Goal: Task Accomplishment & Management: Manage account settings

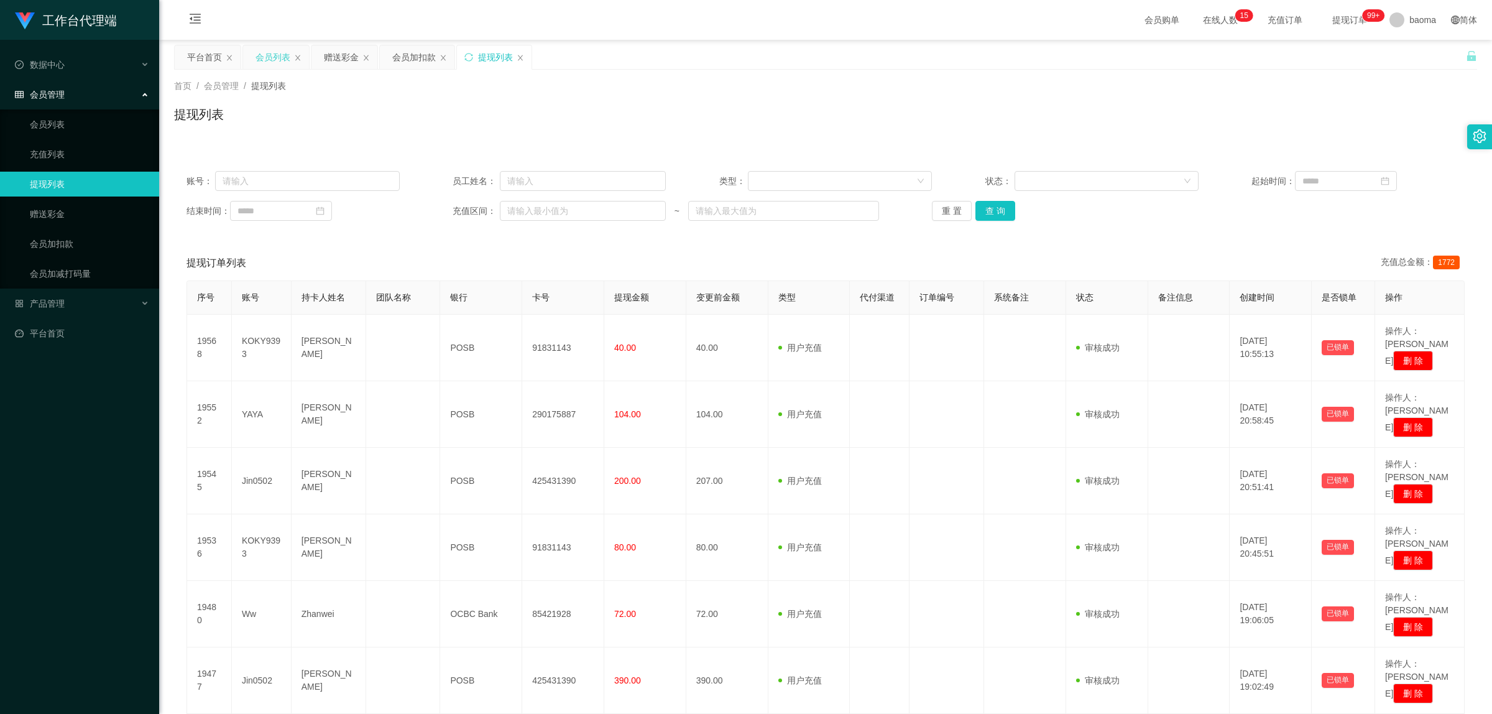
click at [274, 61] on div "会员列表" at bounding box center [272, 57] width 35 height 24
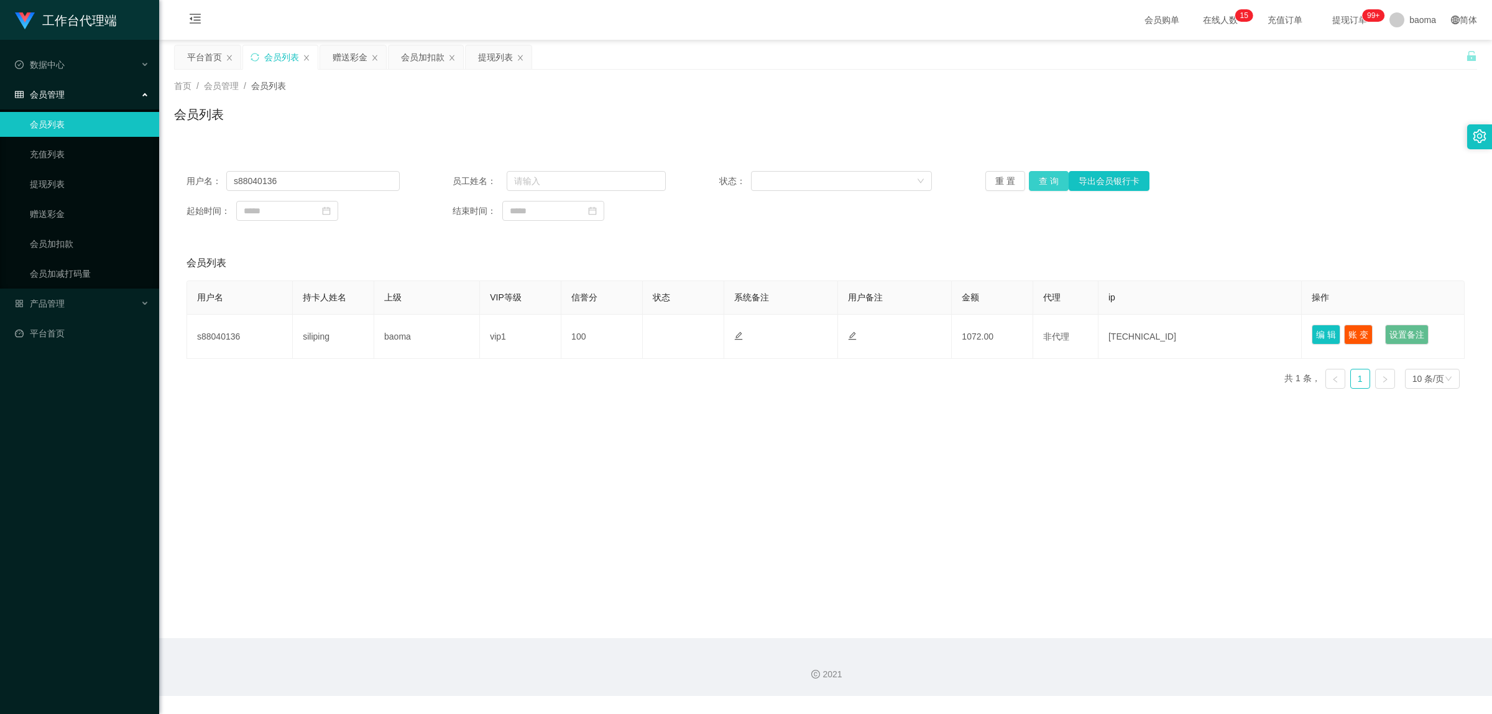
click at [419, 177] on button "查 询" at bounding box center [1049, 181] width 40 height 20
drag, startPoint x: 320, startPoint y: 188, endPoint x: 234, endPoint y: 178, distance: 87.0
click at [234, 178] on input "s88040136" at bounding box center [312, 181] width 173 height 20
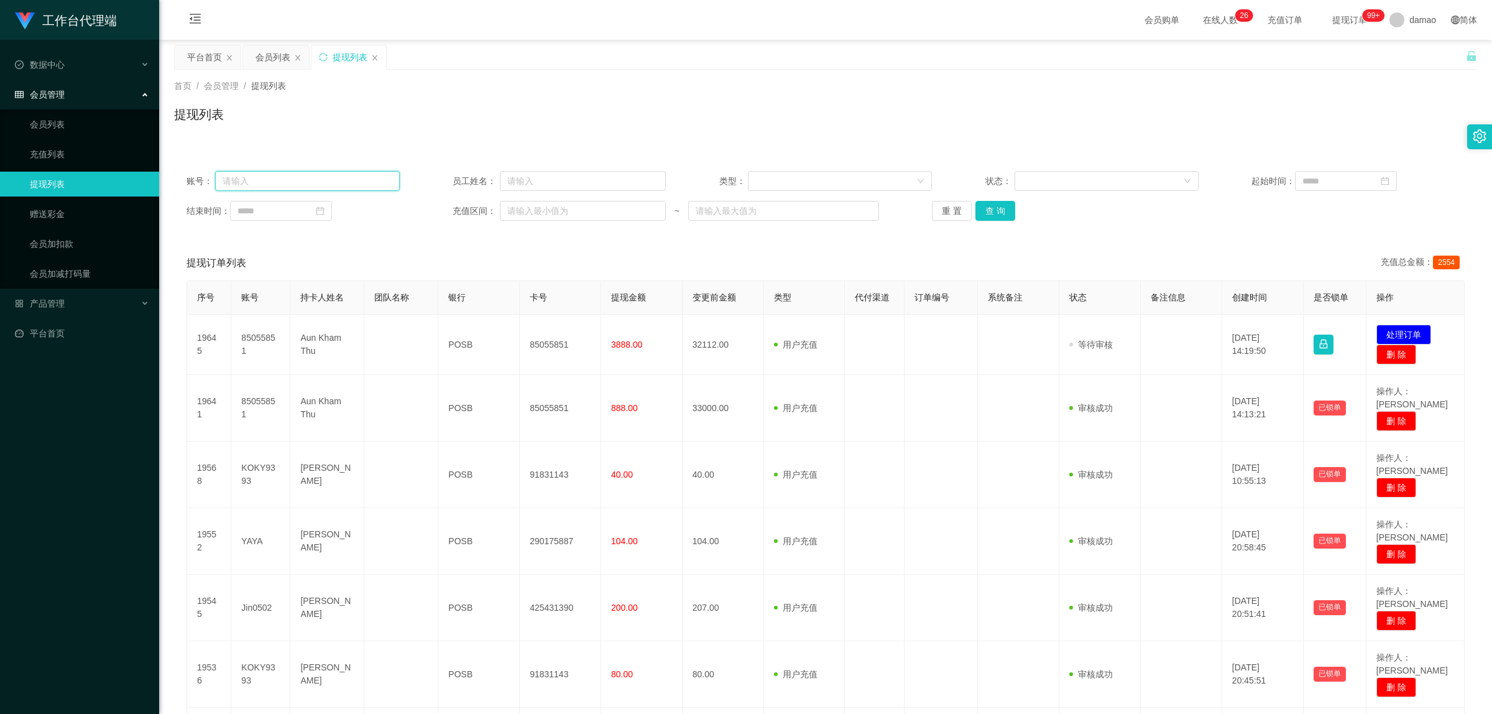
click at [324, 182] on input "text" at bounding box center [307, 181] width 184 height 20
paste input "YAYA"
type input "YAYA"
click at [986, 209] on button "查 询" at bounding box center [995, 211] width 40 height 20
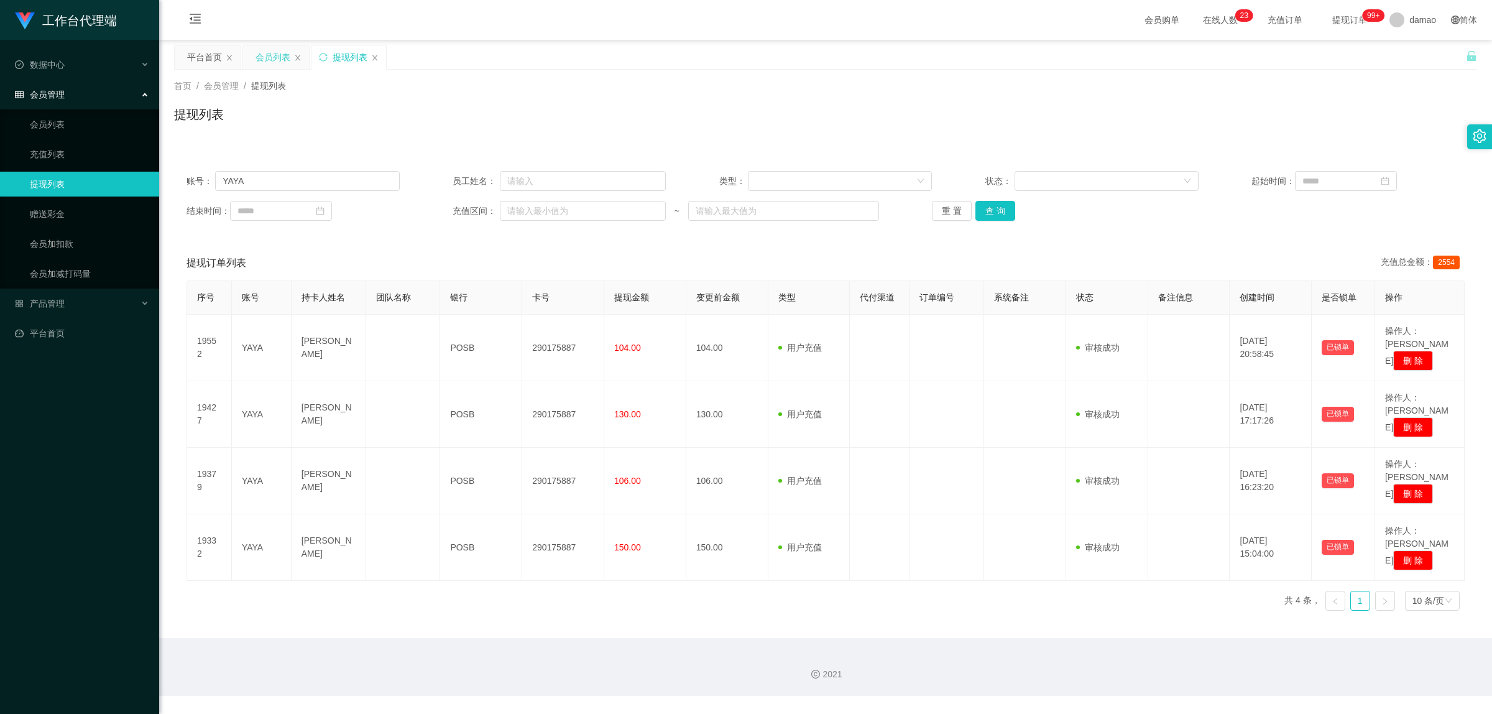
click at [266, 50] on div "会员列表" at bounding box center [272, 57] width 35 height 24
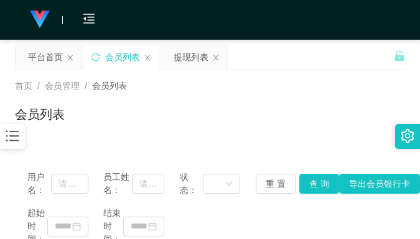
click at [334, 54] on div "平台首页 会员列表 提现列表" at bounding box center [204, 66] width 379 height 43
